Goal: Find specific page/section: Find specific page/section

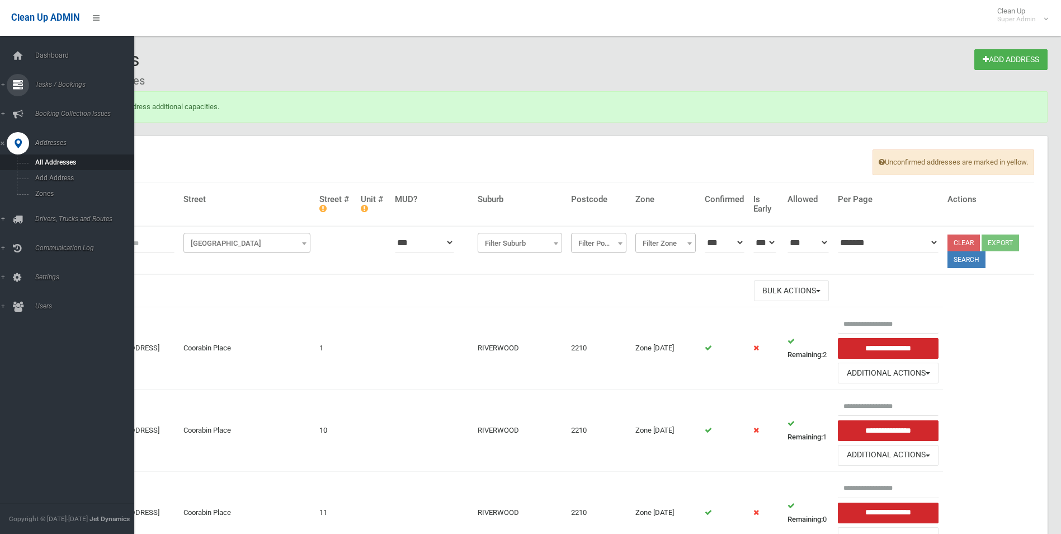
click at [56, 86] on span "Tasks / Bookings" at bounding box center [87, 85] width 111 height 8
click at [51, 164] on span "Search" at bounding box center [82, 167] width 101 height 8
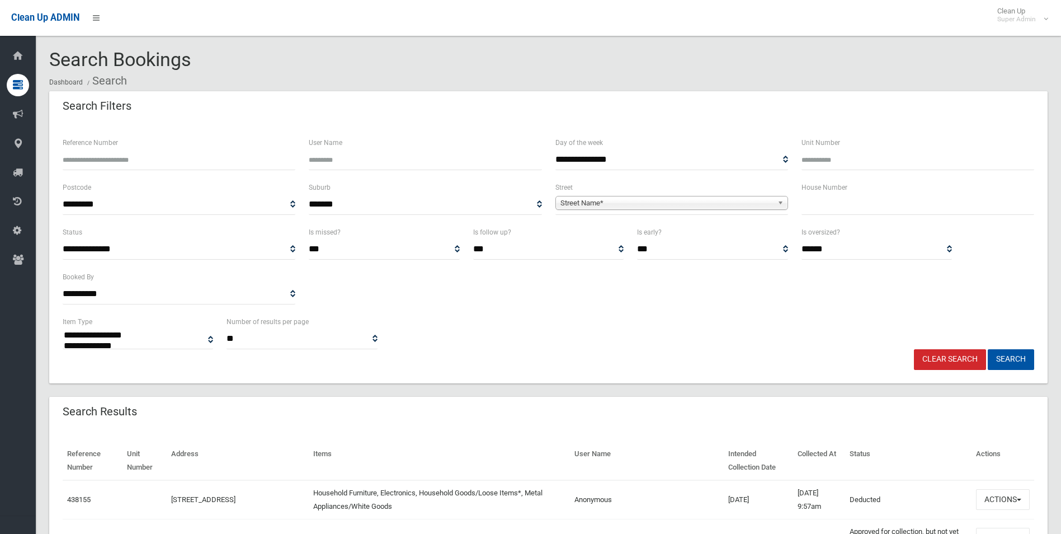
select select
click at [601, 199] on span "Street Name*" at bounding box center [667, 202] width 213 height 13
type input "******"
type input "**"
click at [988, 349] on button "Search" at bounding box center [1011, 359] width 46 height 21
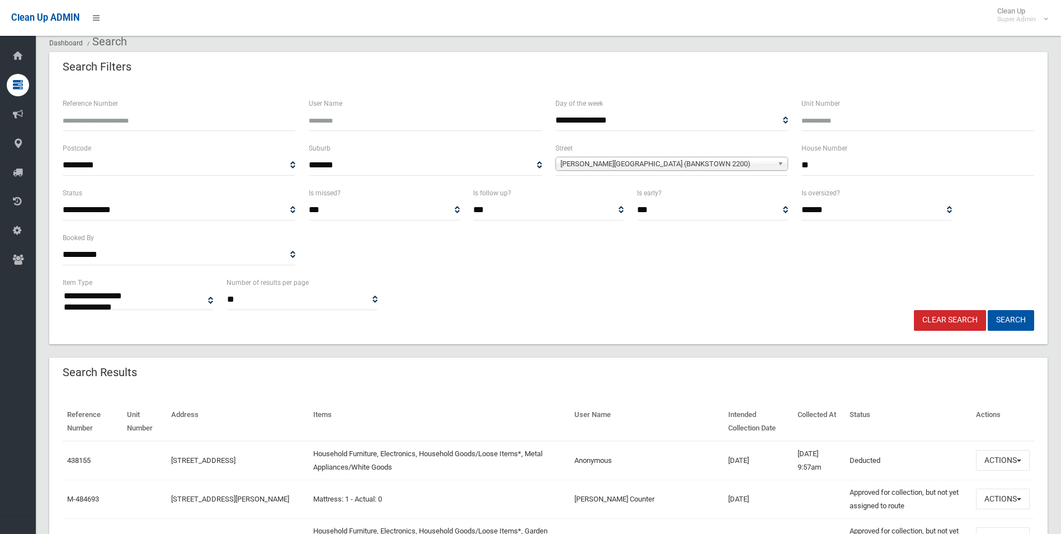
scroll to position [112, 0]
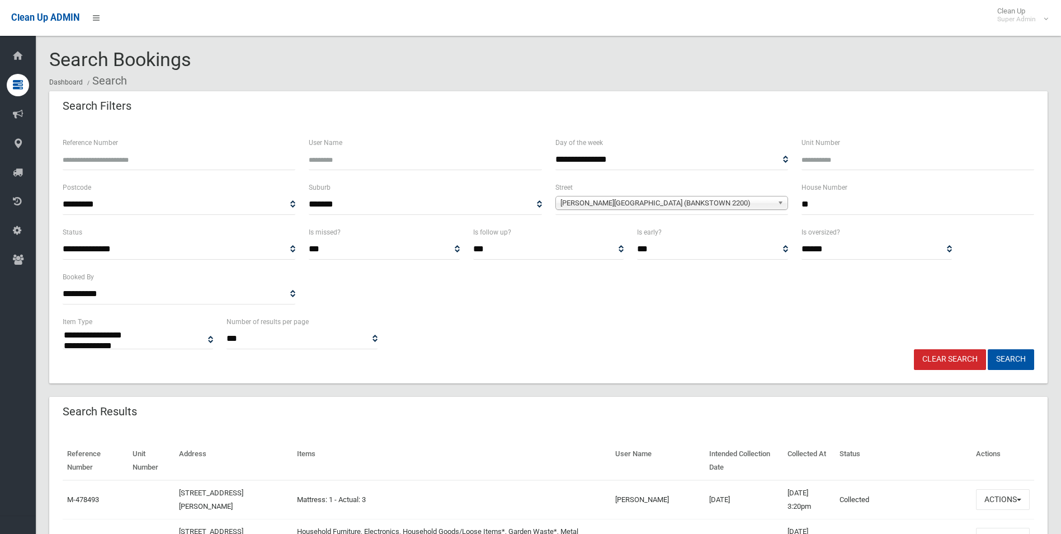
select select
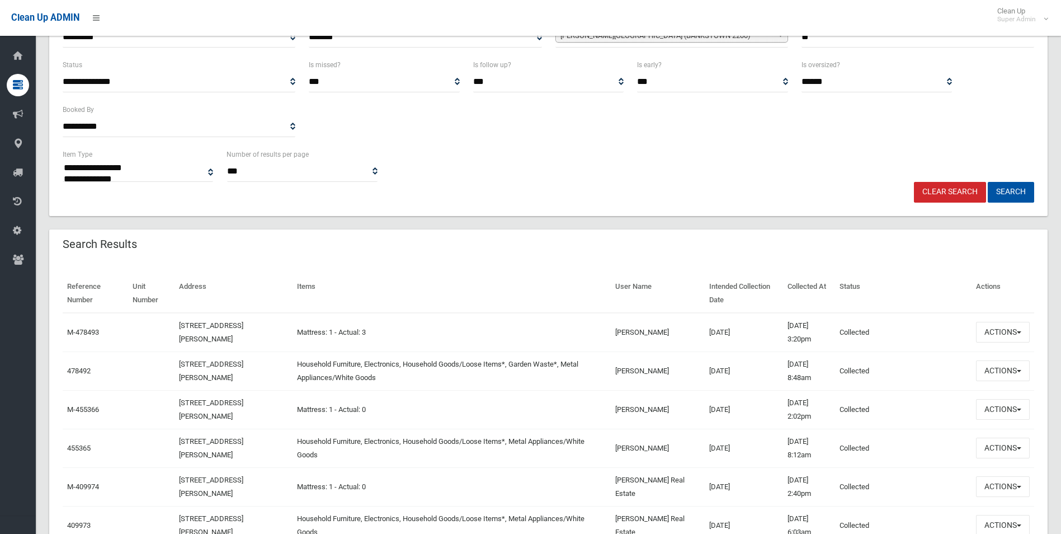
scroll to position [168, 0]
click at [999, 371] on button "Actions" at bounding box center [1003, 370] width 54 height 21
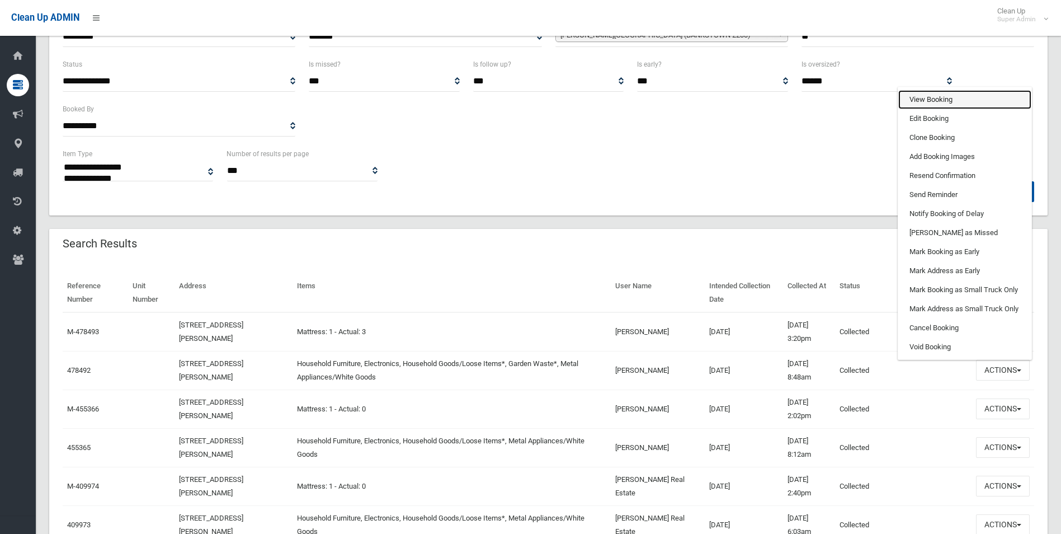
click at [923, 100] on link "View Booking" at bounding box center [965, 99] width 133 height 19
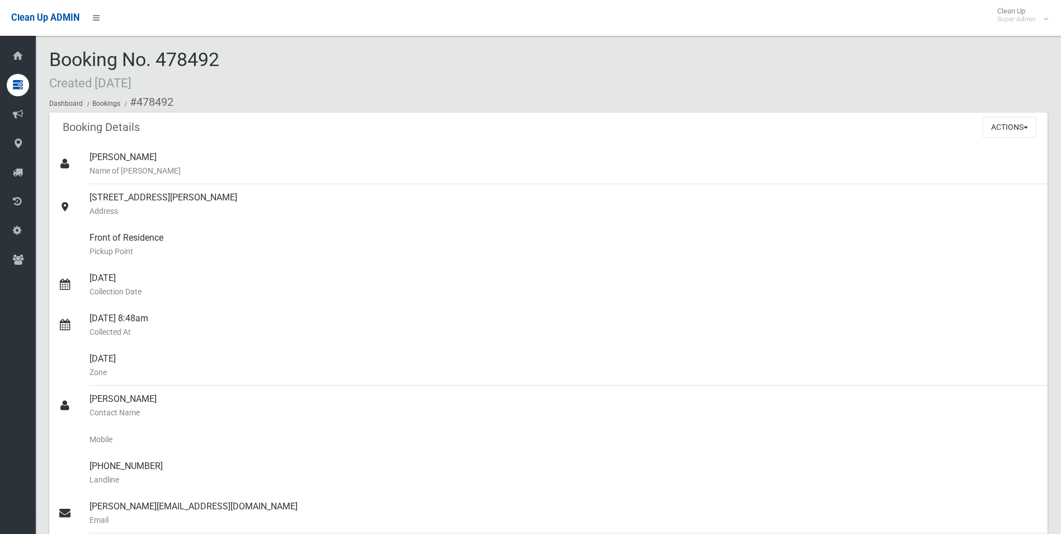
scroll to position [224, 0]
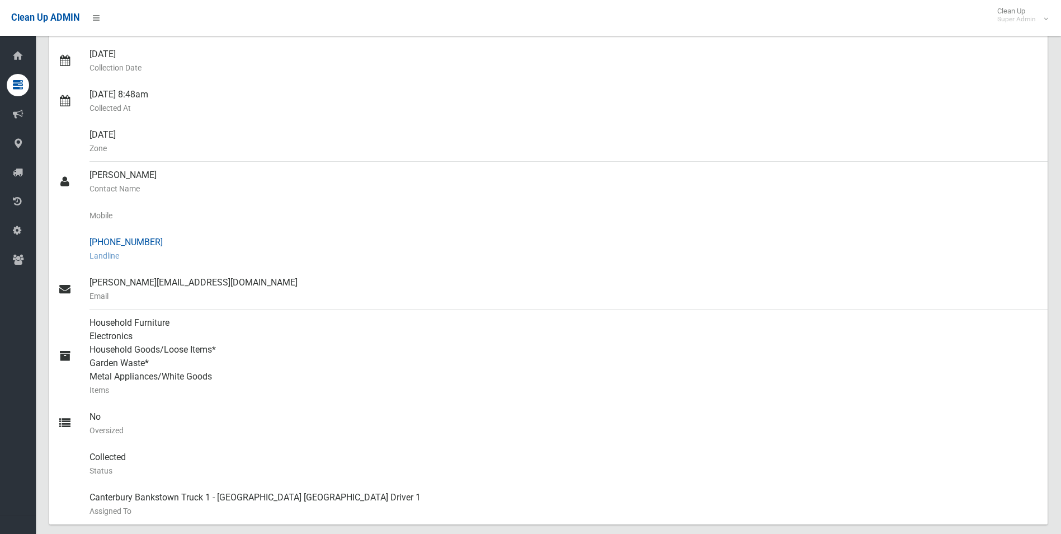
drag, startPoint x: 107, startPoint y: 237, endPoint x: 153, endPoint y: 238, distance: 45.9
click at [153, 238] on div "[PHONE_NUMBER] Landline" at bounding box center [564, 249] width 949 height 40
drag, startPoint x: 153, startPoint y: 238, endPoint x: 142, endPoint y: 239, distance: 11.9
copy div "9597 3655"
click at [531, 244] on div "(02) 9597 3655 Landline" at bounding box center [564, 249] width 949 height 40
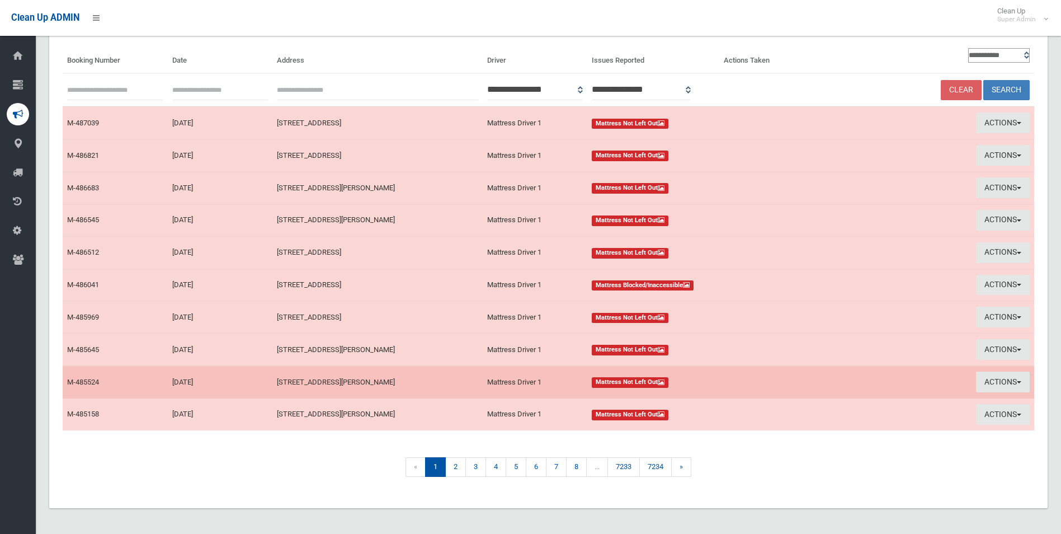
scroll to position [90, 0]
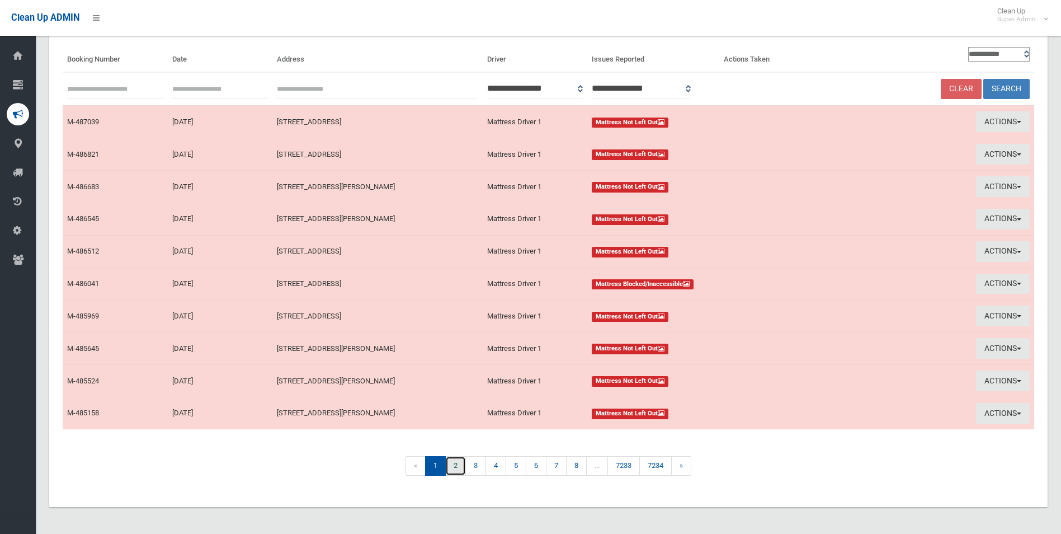
click at [455, 462] on link "2" at bounding box center [455, 466] width 21 height 20
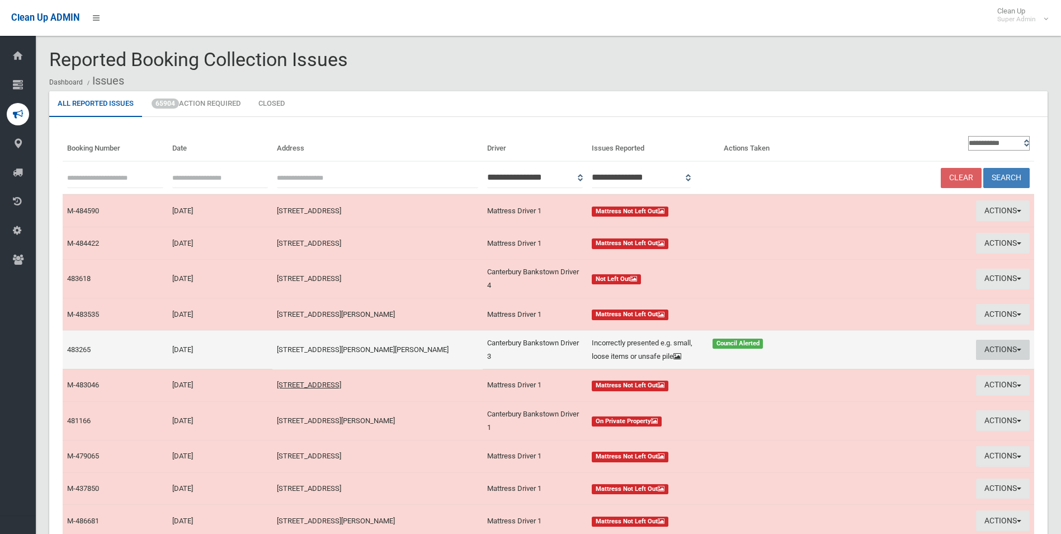
drag, startPoint x: 987, startPoint y: 358, endPoint x: 972, endPoint y: 354, distance: 16.0
click at [987, 357] on button "Actions" at bounding box center [1003, 350] width 54 height 21
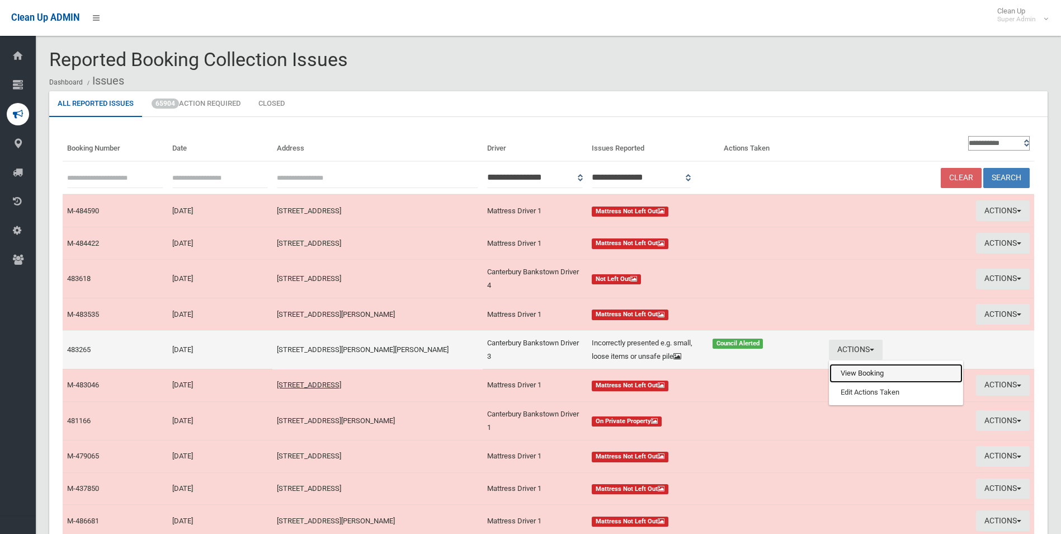
click at [854, 376] on link "View Booking" at bounding box center [896, 373] width 133 height 19
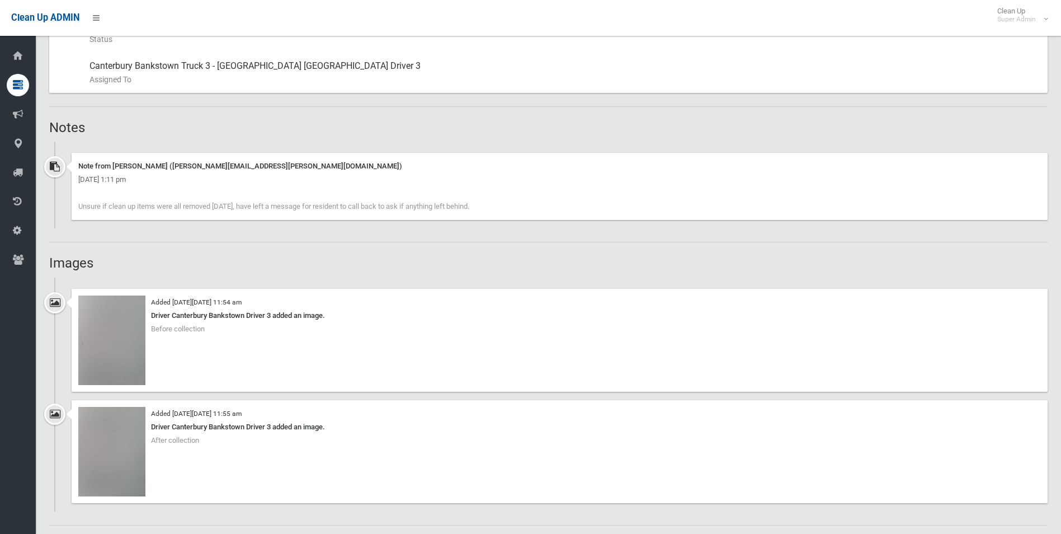
scroll to position [671, 0]
